Goal: Check status: Check status

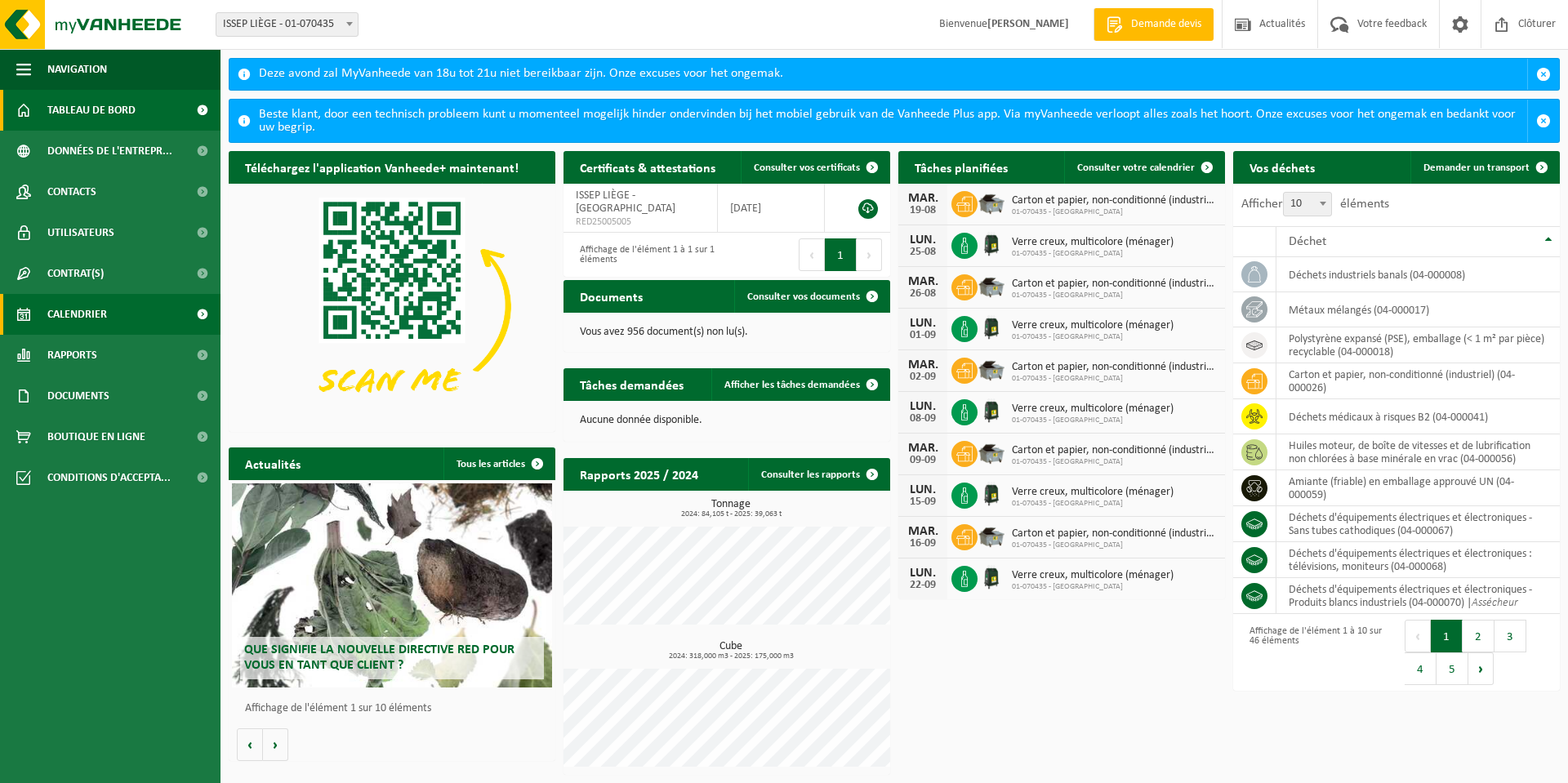
click at [81, 310] on span "Calendrier" at bounding box center [77, 314] width 60 height 40
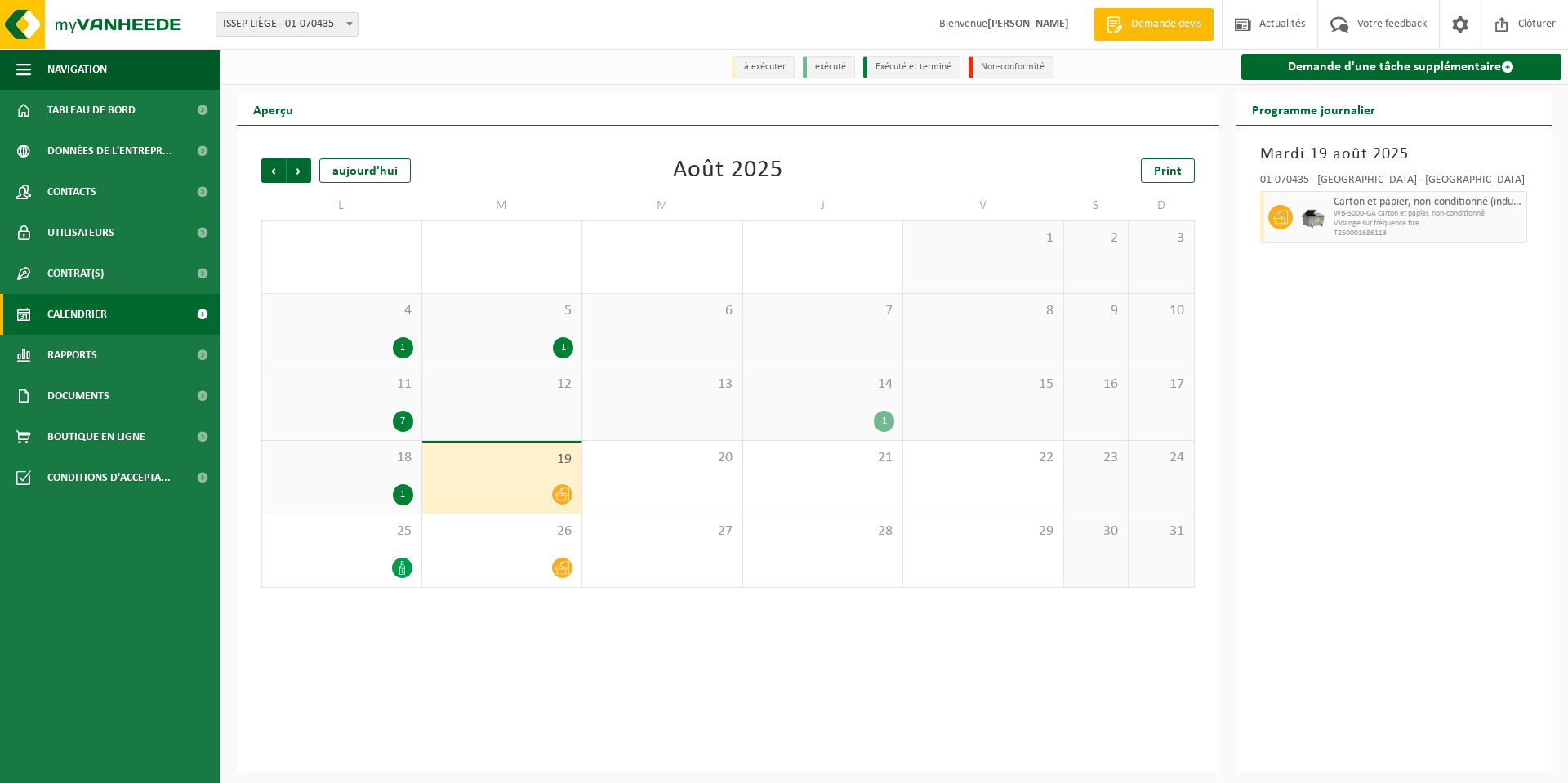
click at [835, 431] on div "1" at bounding box center [823, 421] width 144 height 21
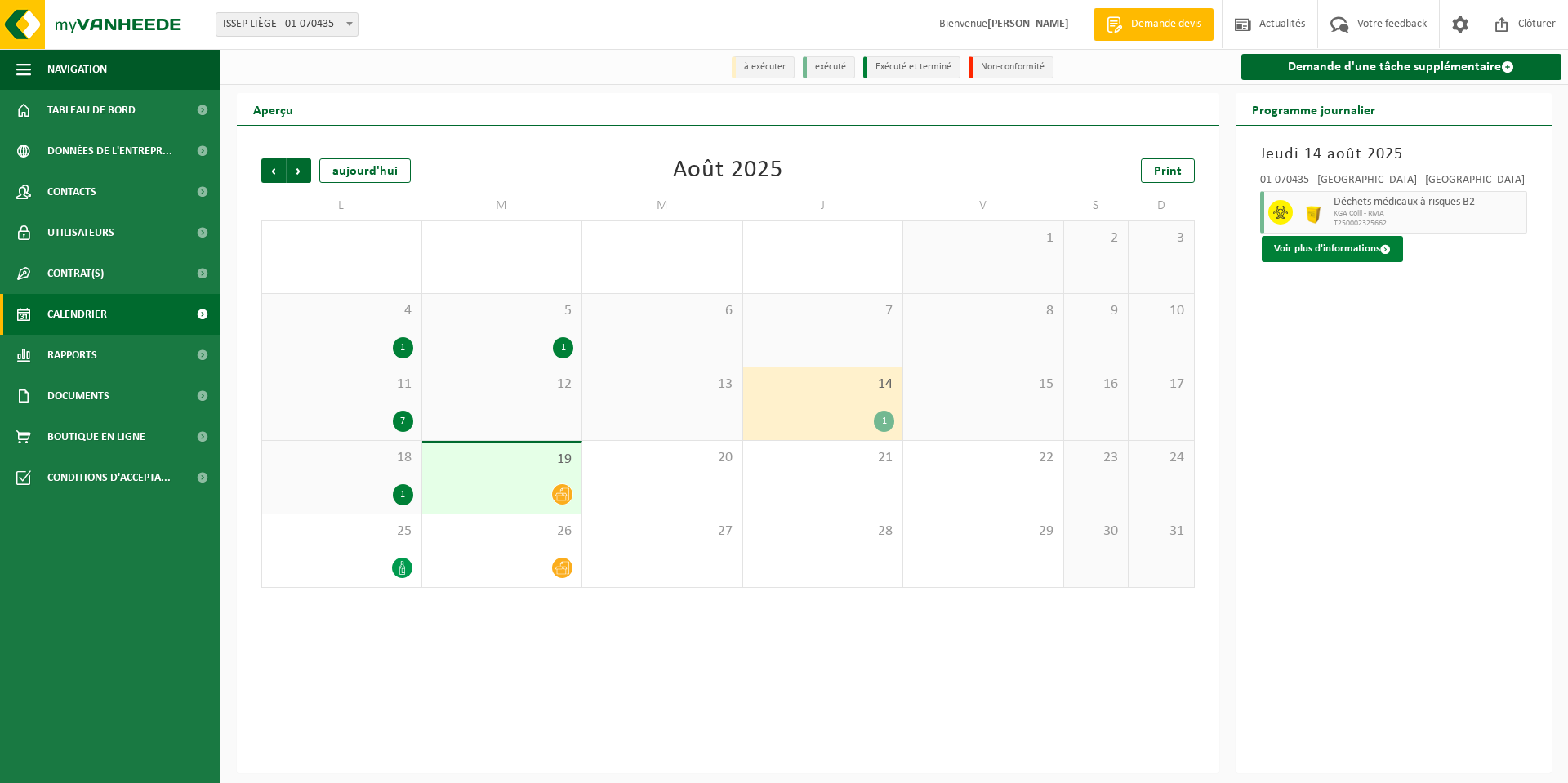
click at [1351, 258] on button "Voir plus d'informations" at bounding box center [1332, 248] width 142 height 26
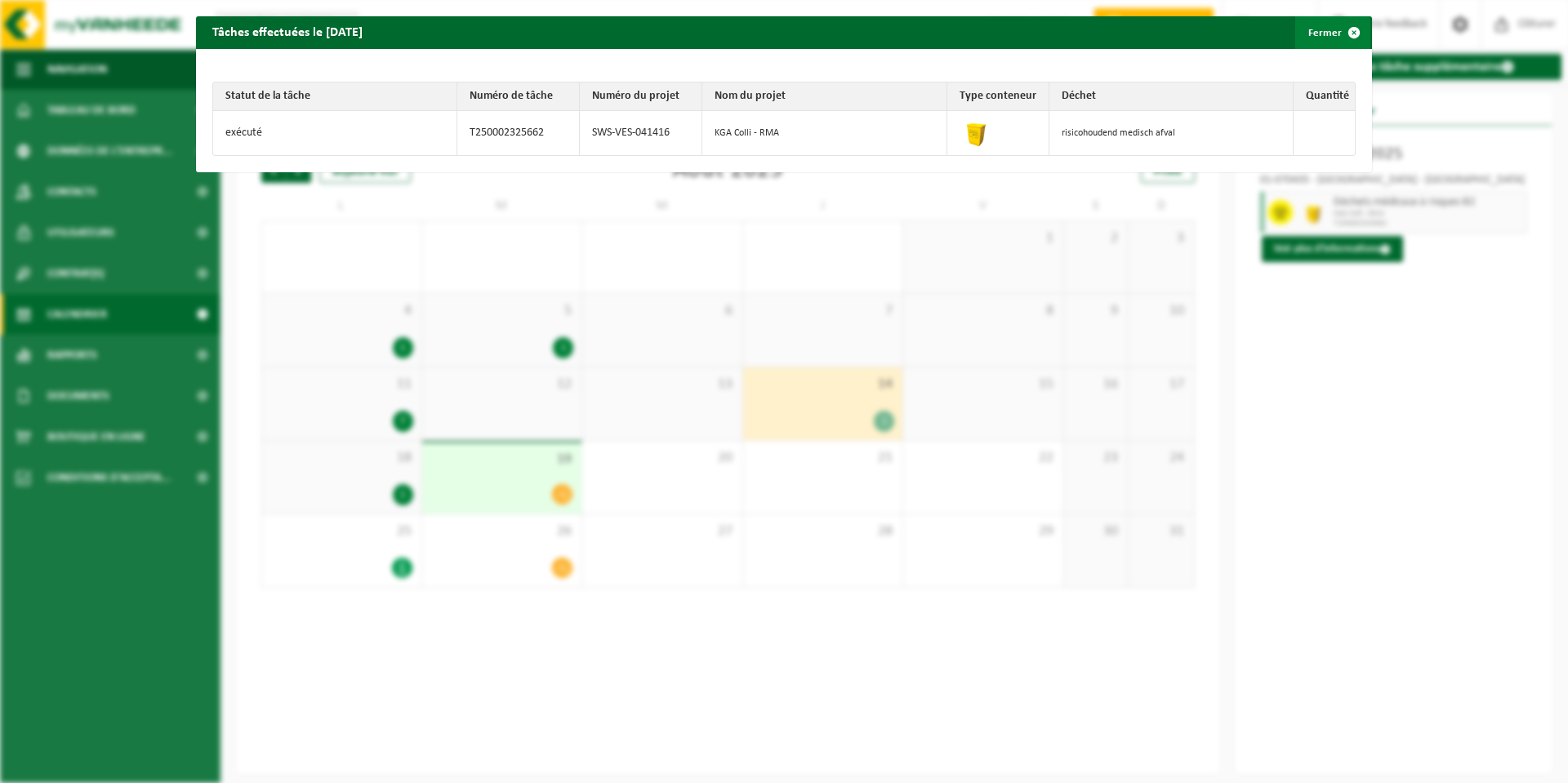
click at [1341, 33] on span "button" at bounding box center [1353, 33] width 33 height 33
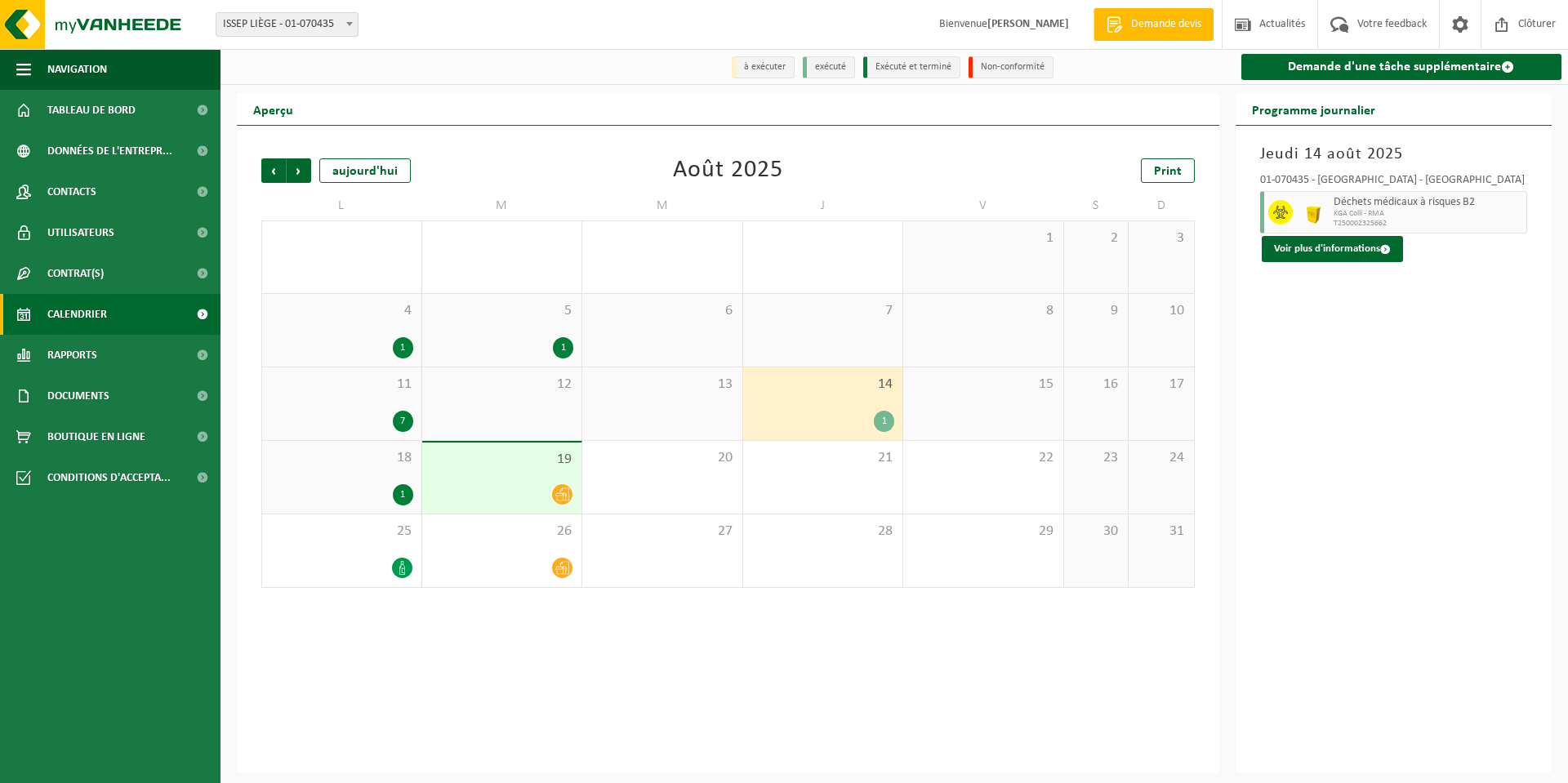
click at [405, 421] on div "7" at bounding box center [403, 421] width 20 height 21
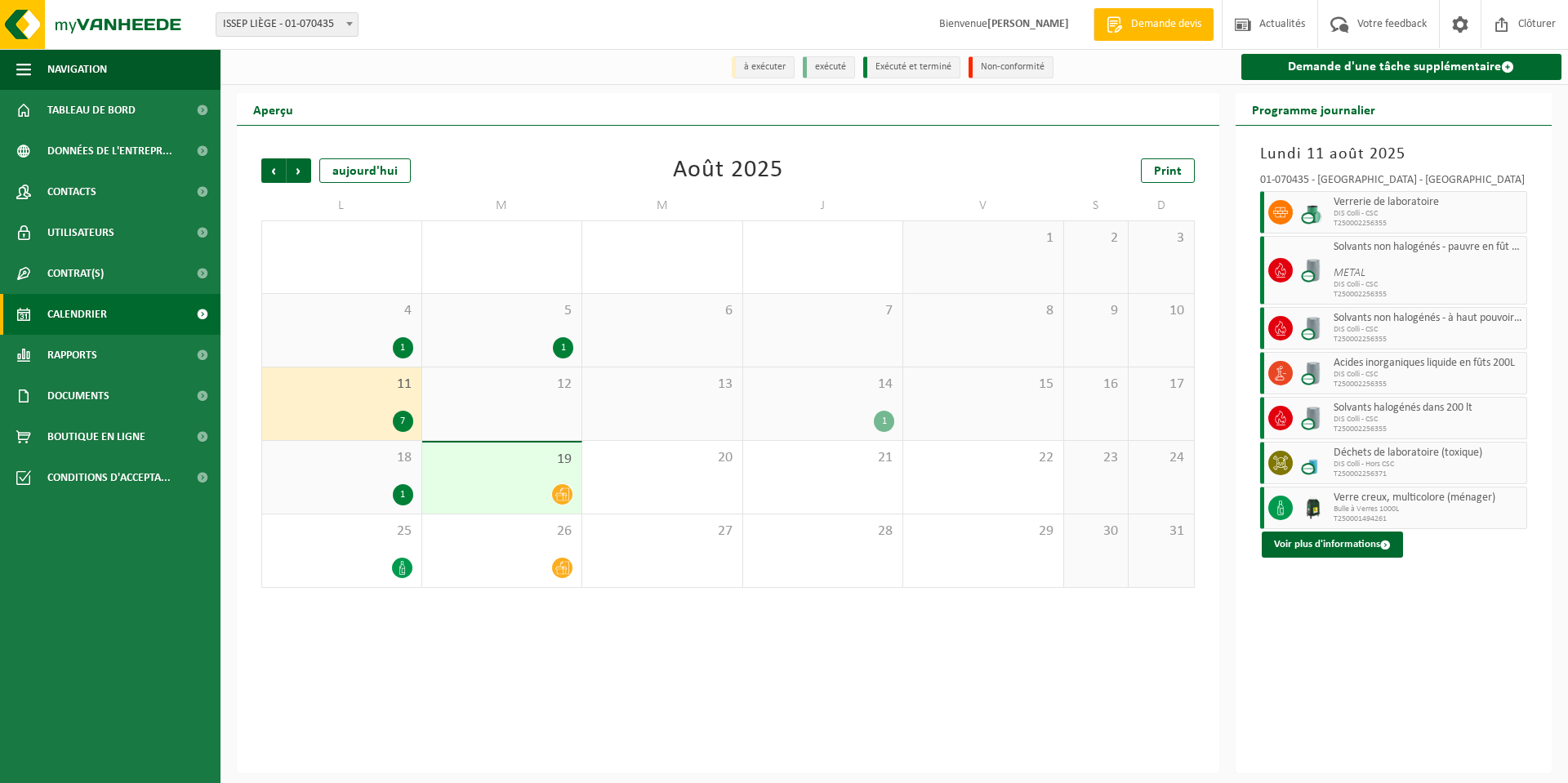
click at [388, 474] on div "18 1" at bounding box center [341, 477] width 159 height 72
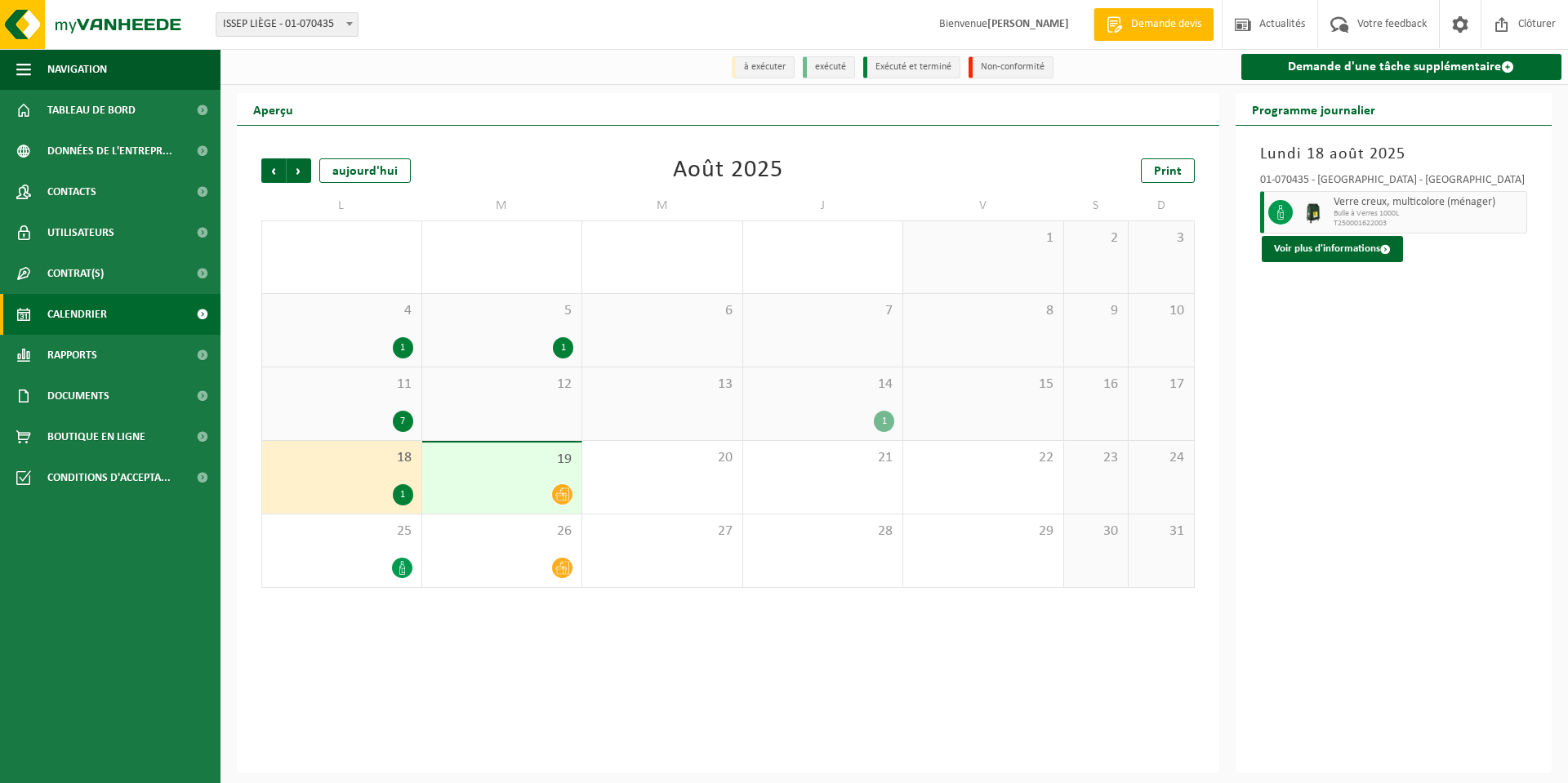
click at [500, 493] on div at bounding box center [502, 494] width 144 height 22
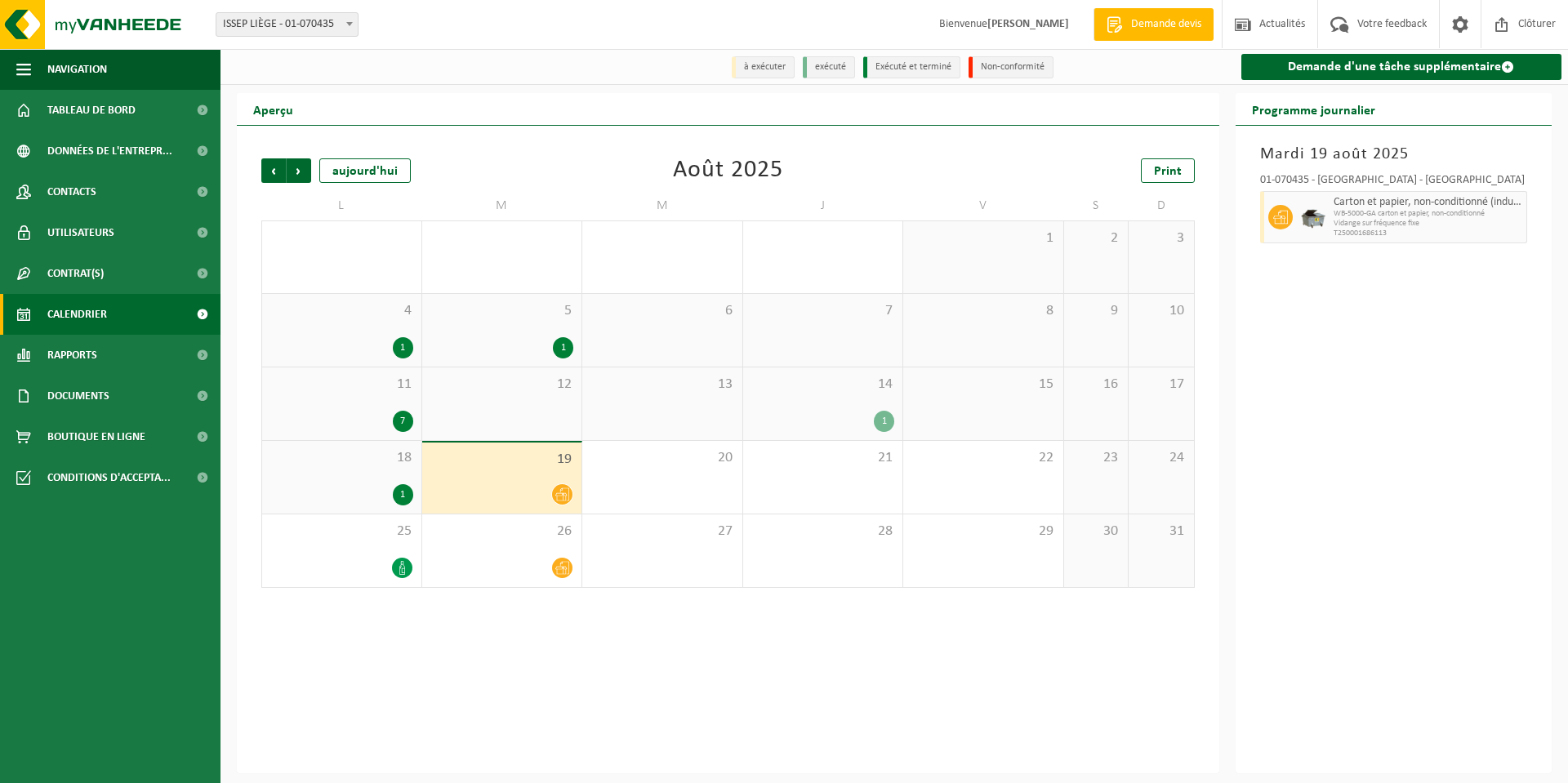
click at [511, 478] on div "19" at bounding box center [502, 478] width 160 height 71
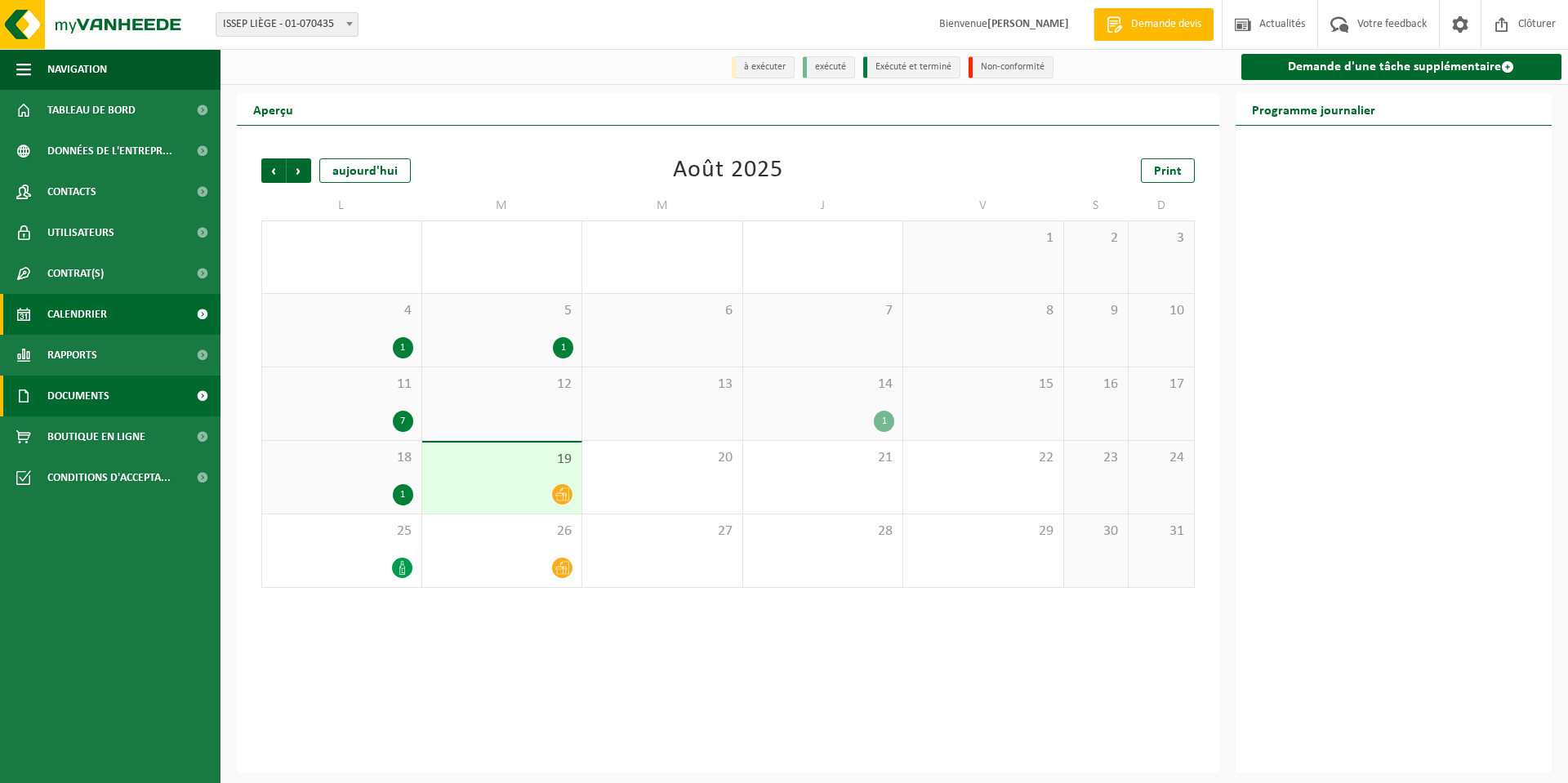
click at [59, 400] on span "Documents" at bounding box center [78, 396] width 62 height 40
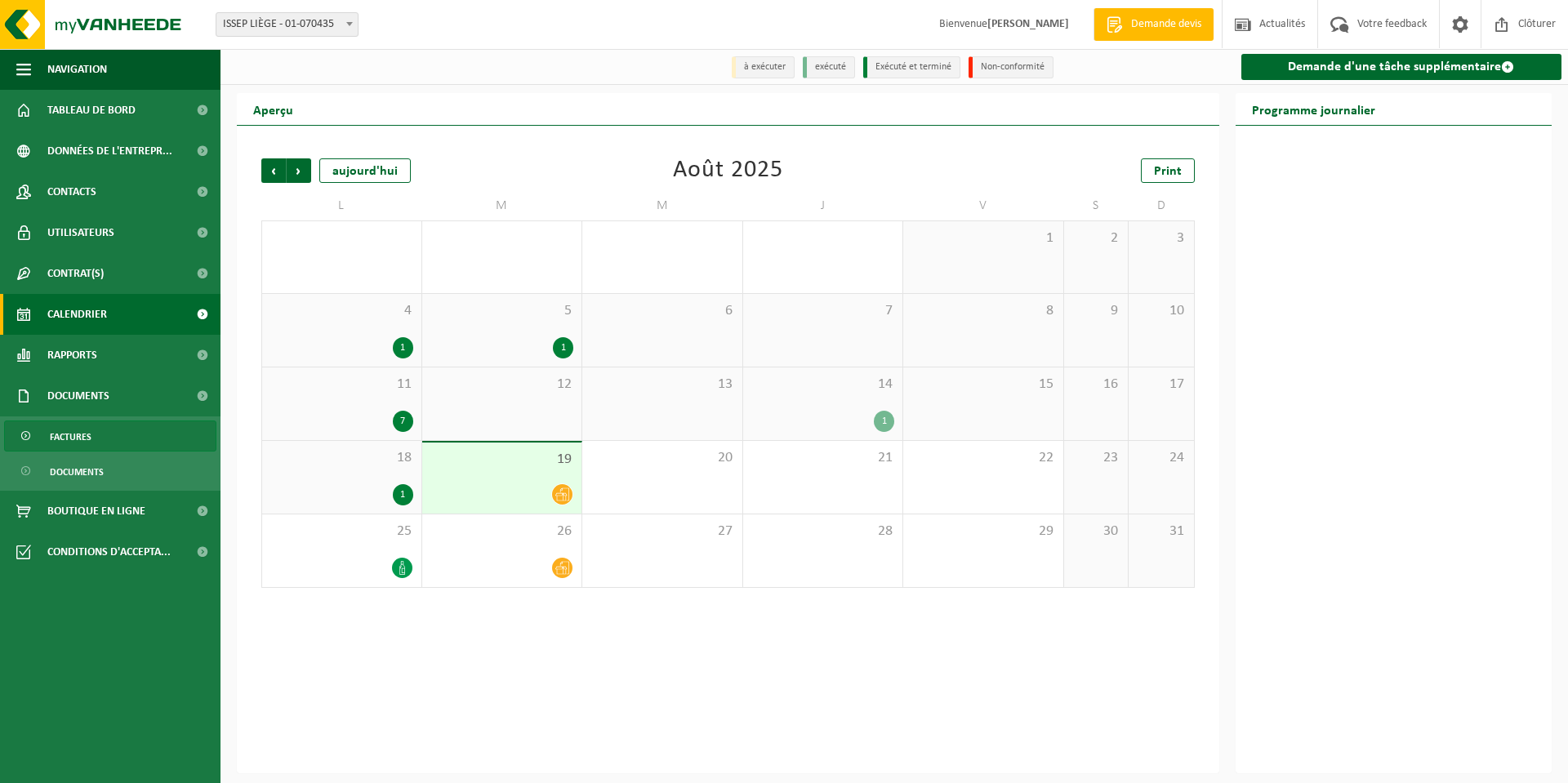
click at [63, 437] on span "Factures" at bounding box center [70, 436] width 41 height 31
